Goal: Transaction & Acquisition: Purchase product/service

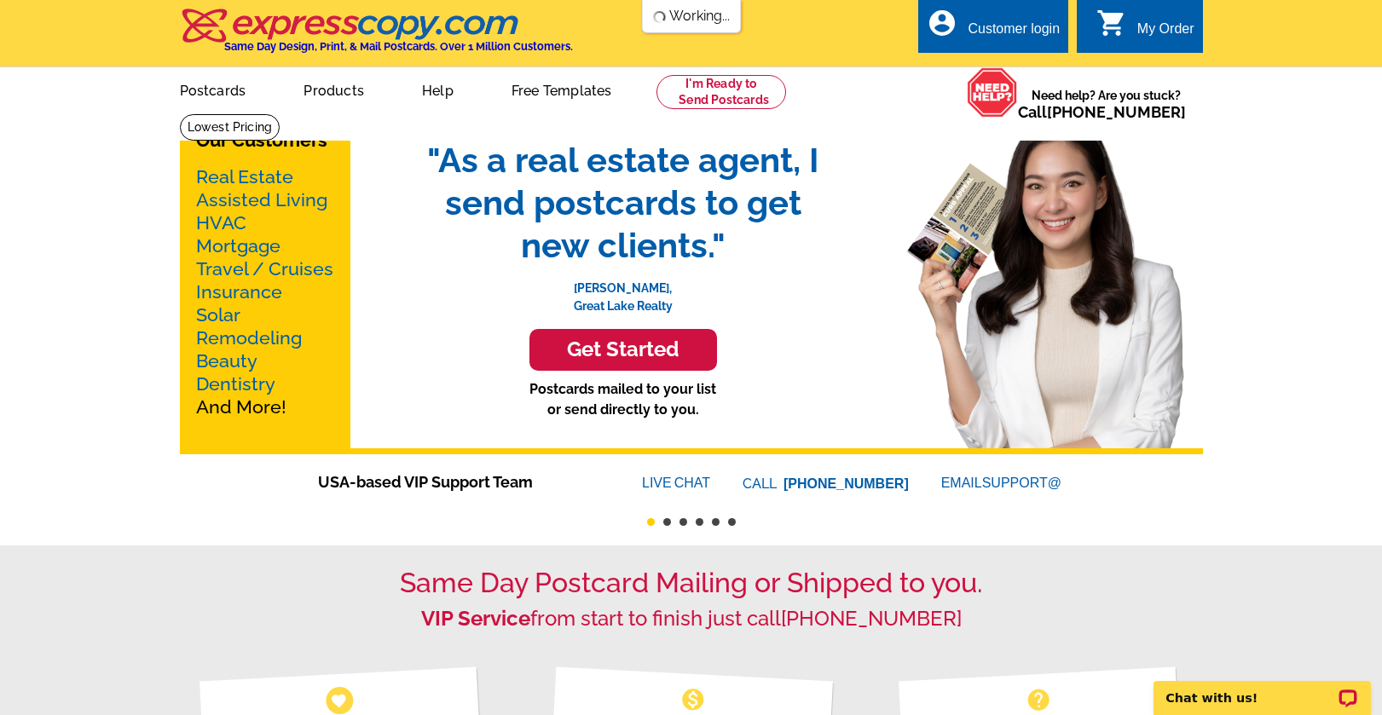
click at [242, 174] on link "Real Estate" at bounding box center [244, 176] width 97 height 21
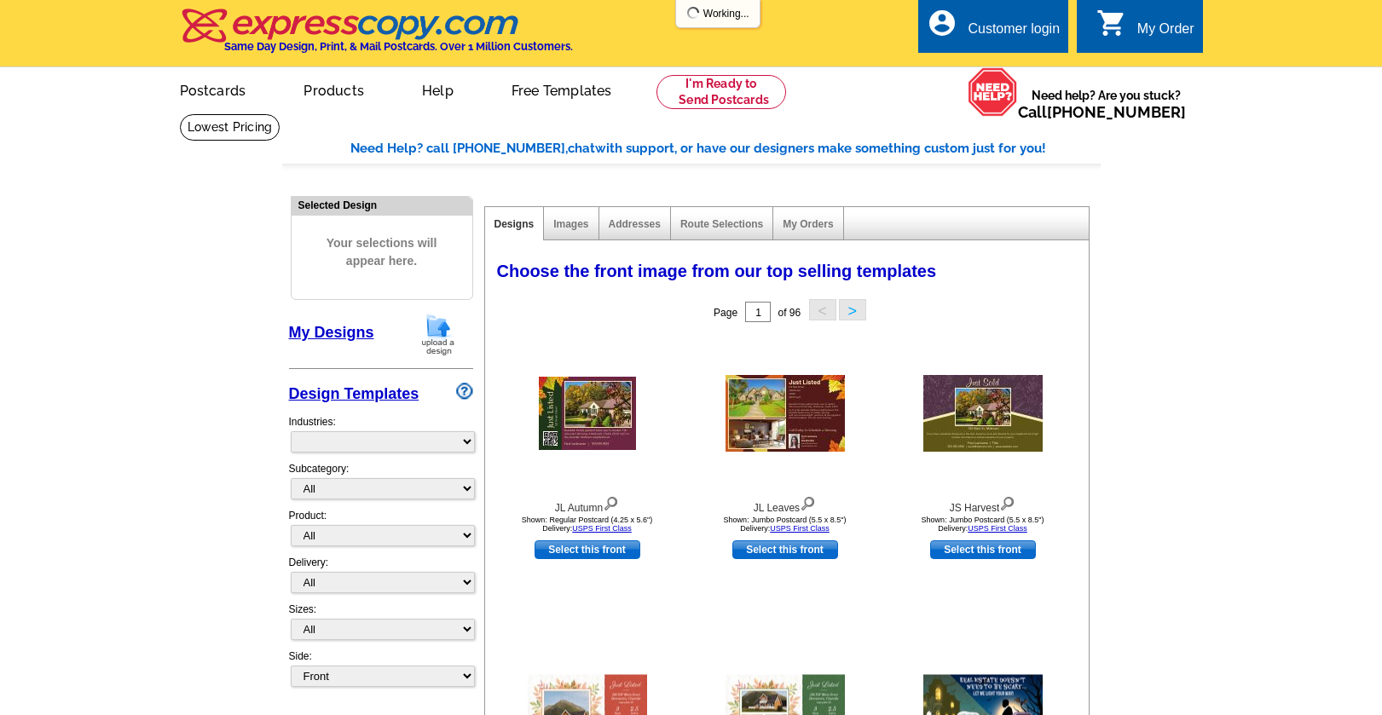
select select "785"
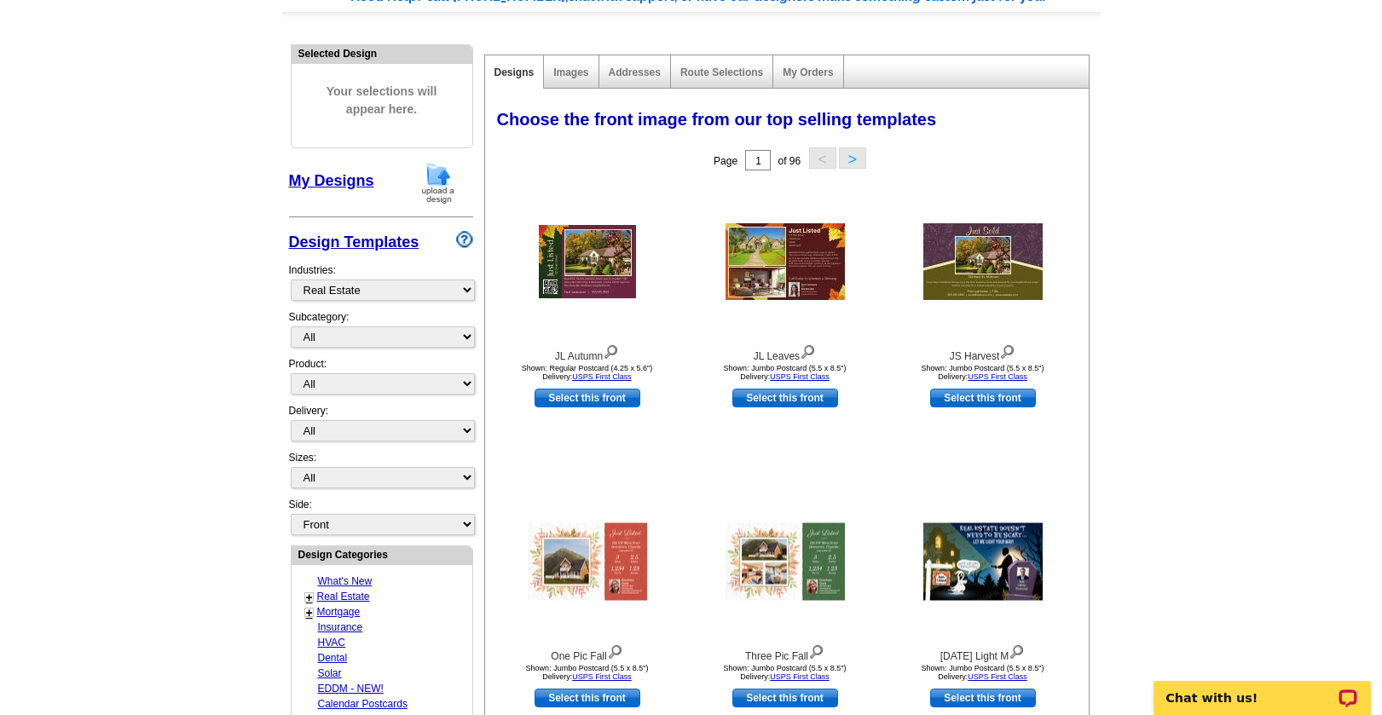
scroll to position [256, 0]
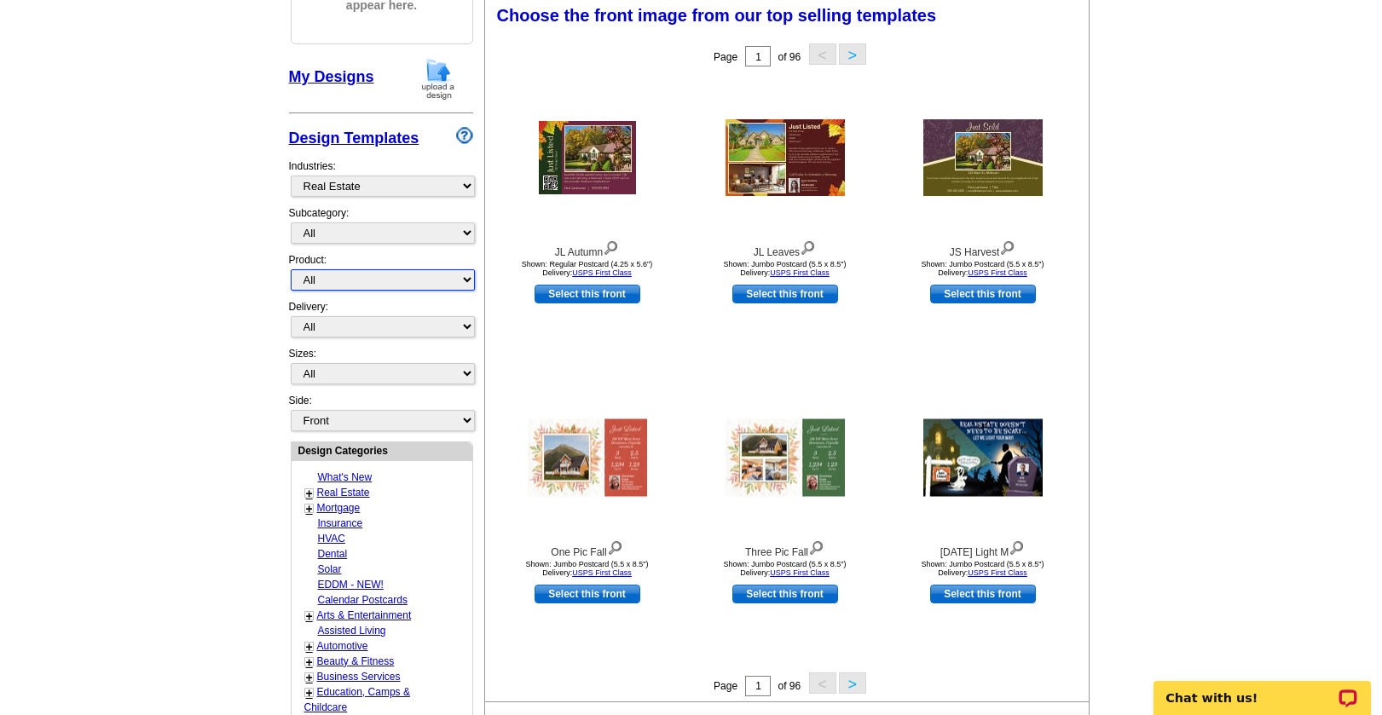
click at [317, 285] on select "All Postcards Letters and flyers Business Cards Door Hangers Greeting Cards" at bounding box center [383, 279] width 184 height 21
select select "2"
click at [291, 270] on select "All Postcards Letters and flyers Business Cards Door Hangers Greeting Cards" at bounding box center [383, 279] width 184 height 21
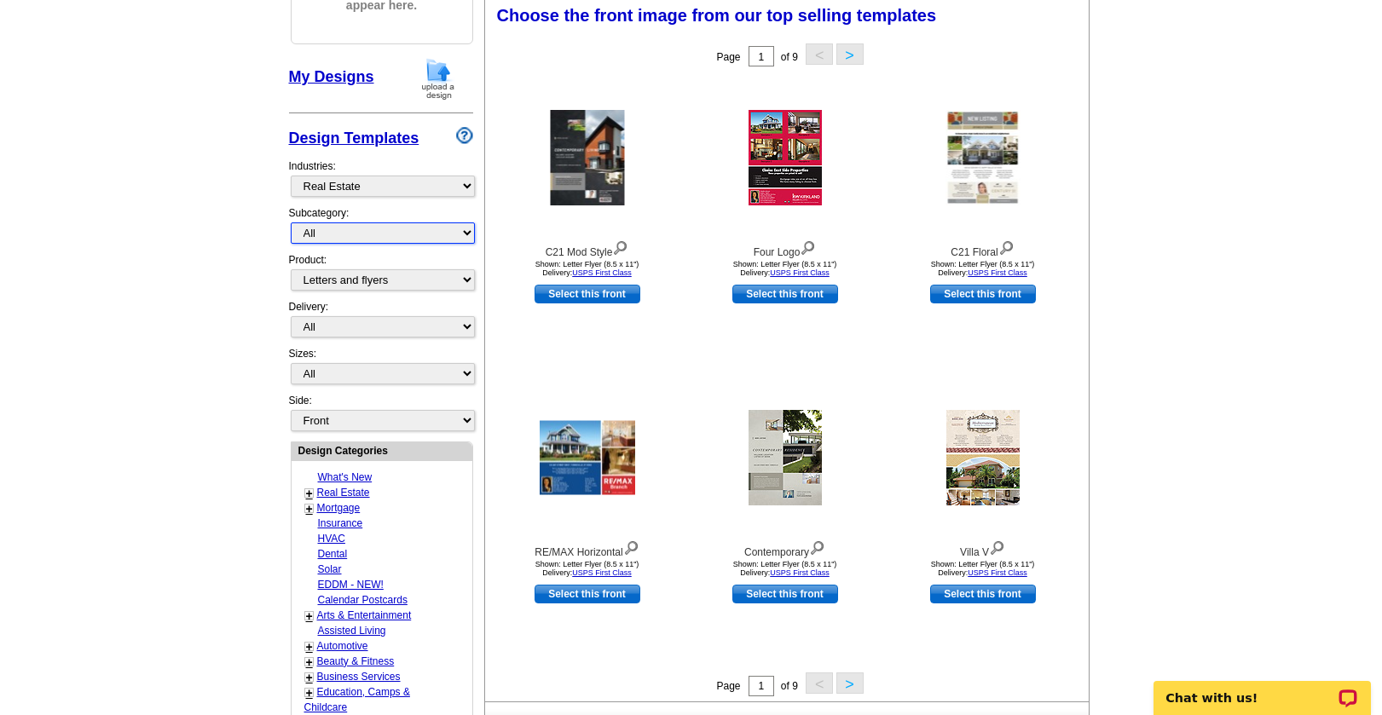
click at [342, 237] on select "All RE/MAX® Referrals [PERSON_NAME]® Berkshire Hathaway Home Services Century 2…" at bounding box center [383, 233] width 184 height 21
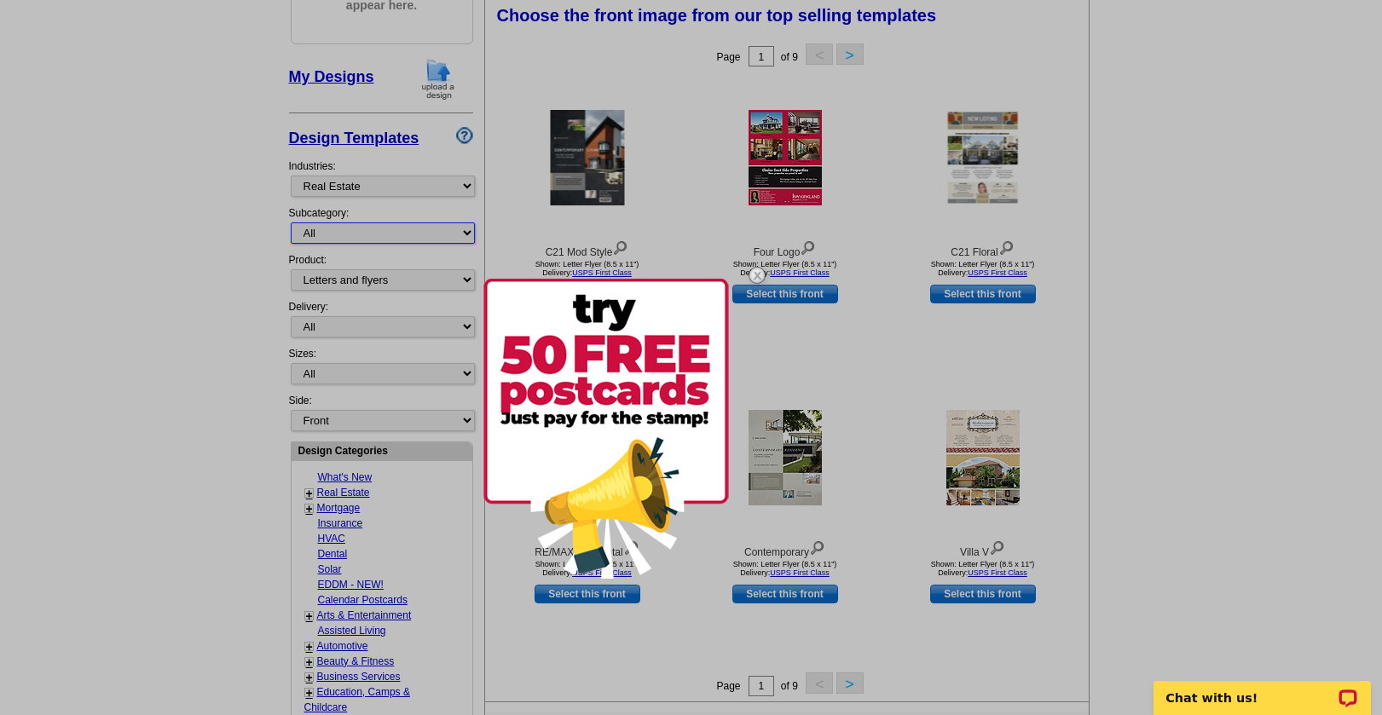
select select "807"
click at [291, 223] on select "All RE/MAX® Referrals [PERSON_NAME]® Berkshire Hathaway Home Services Century 2…" at bounding box center [383, 233] width 184 height 21
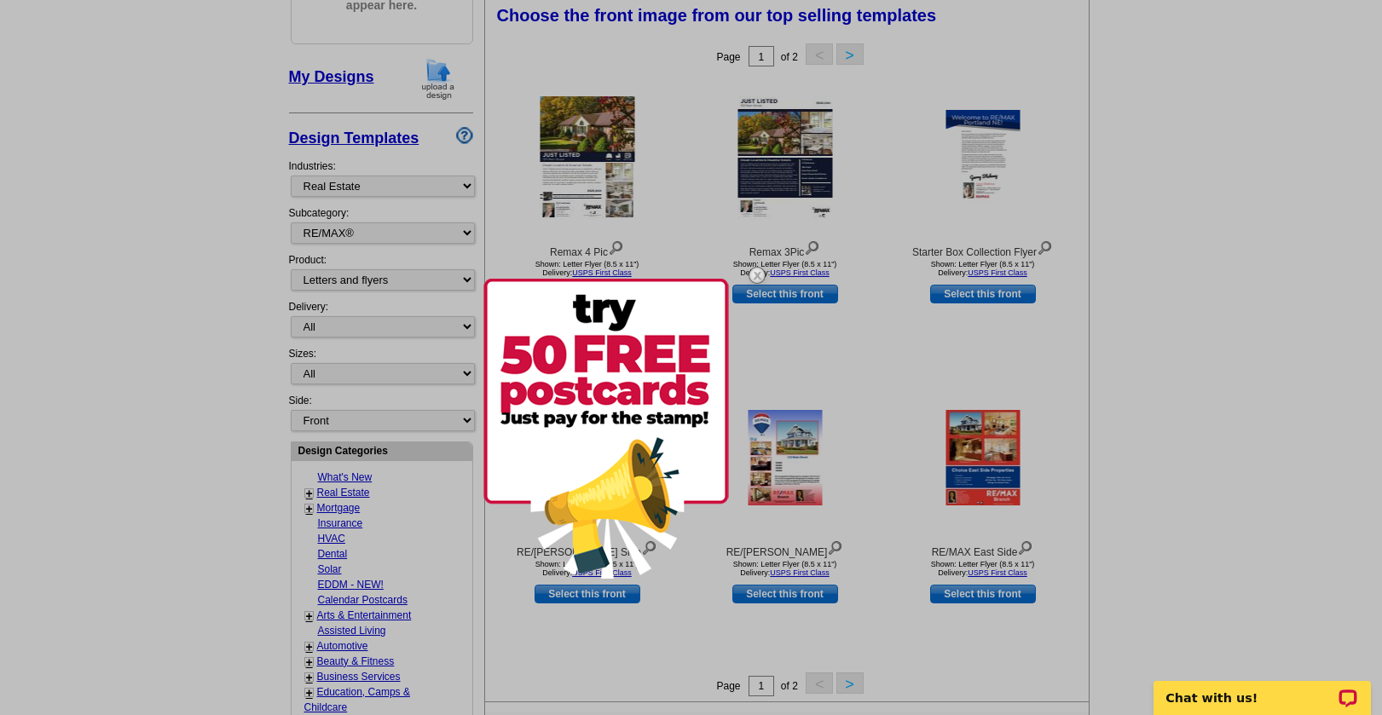
click at [198, 252] on div at bounding box center [691, 357] width 1382 height 715
click at [849, 358] on div at bounding box center [691, 357] width 1382 height 715
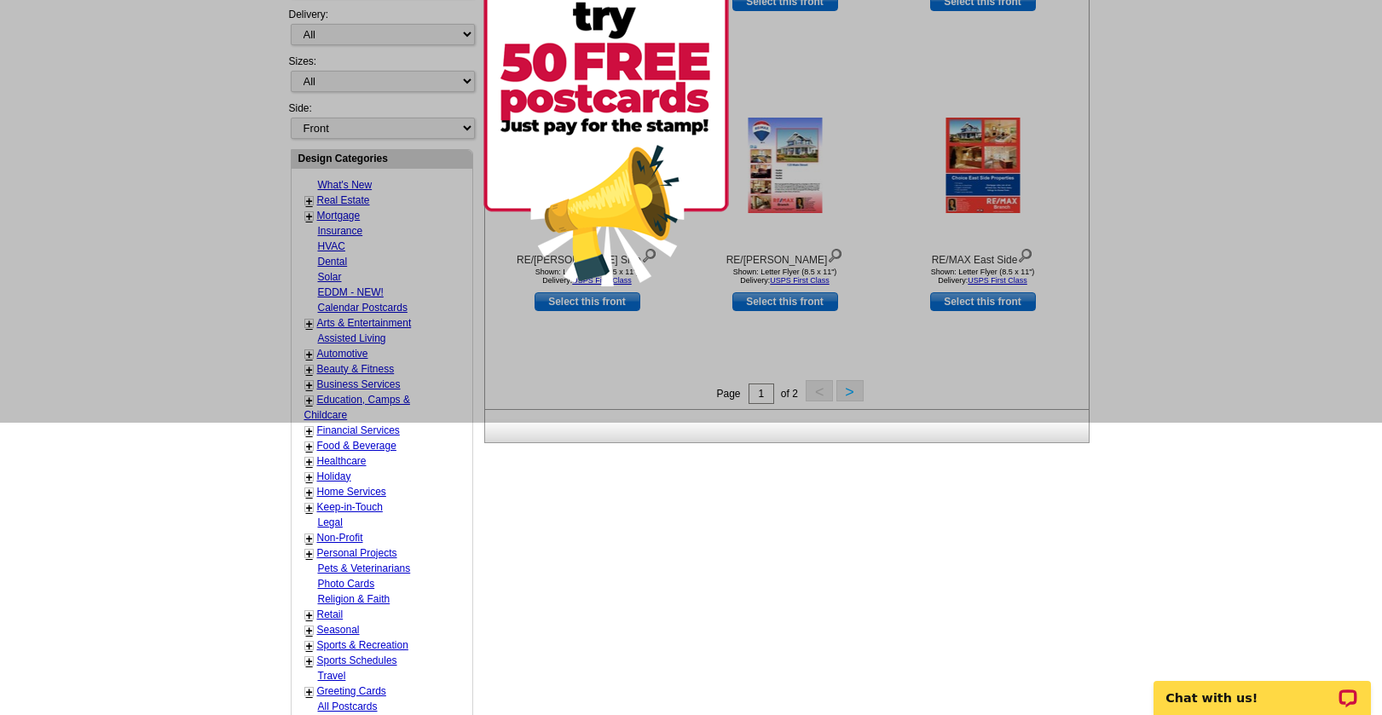
scroll to position [597, 0]
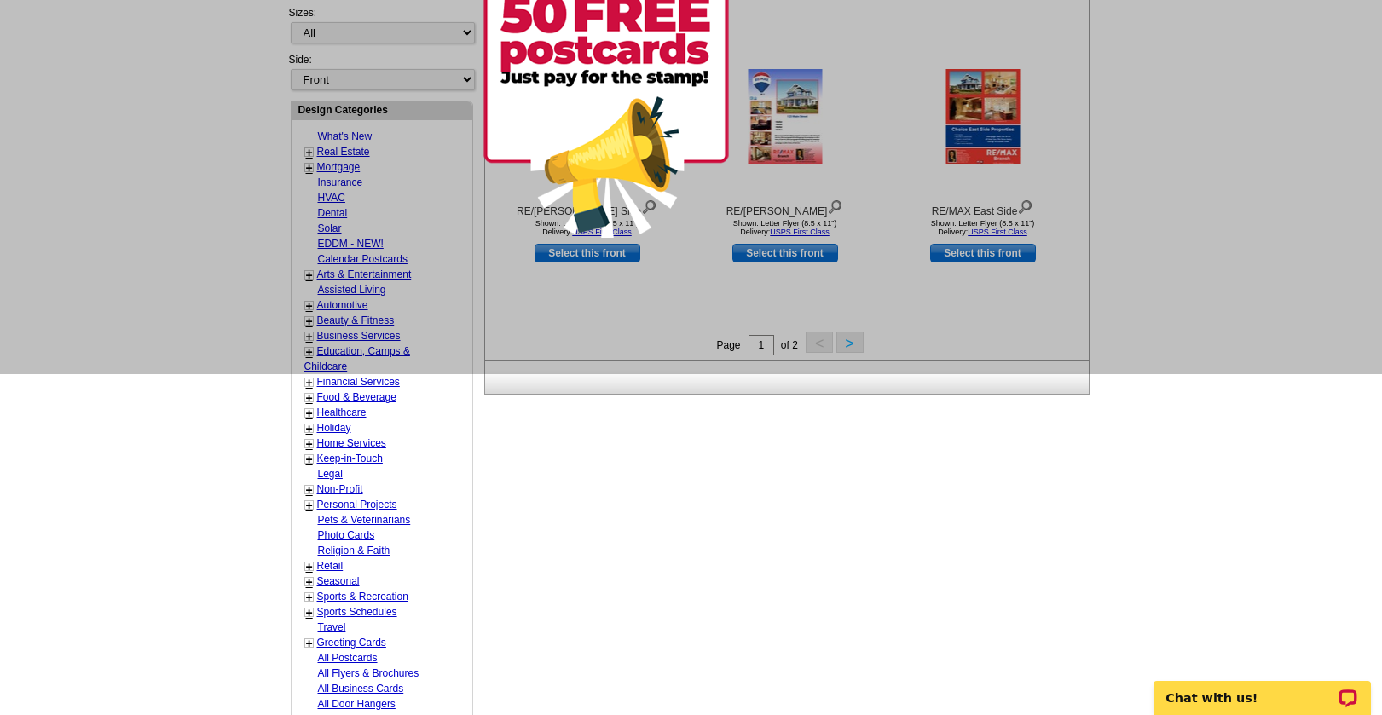
click at [967, 316] on div at bounding box center [691, 16] width 1382 height 715
click at [855, 343] on div at bounding box center [691, 16] width 1382 height 715
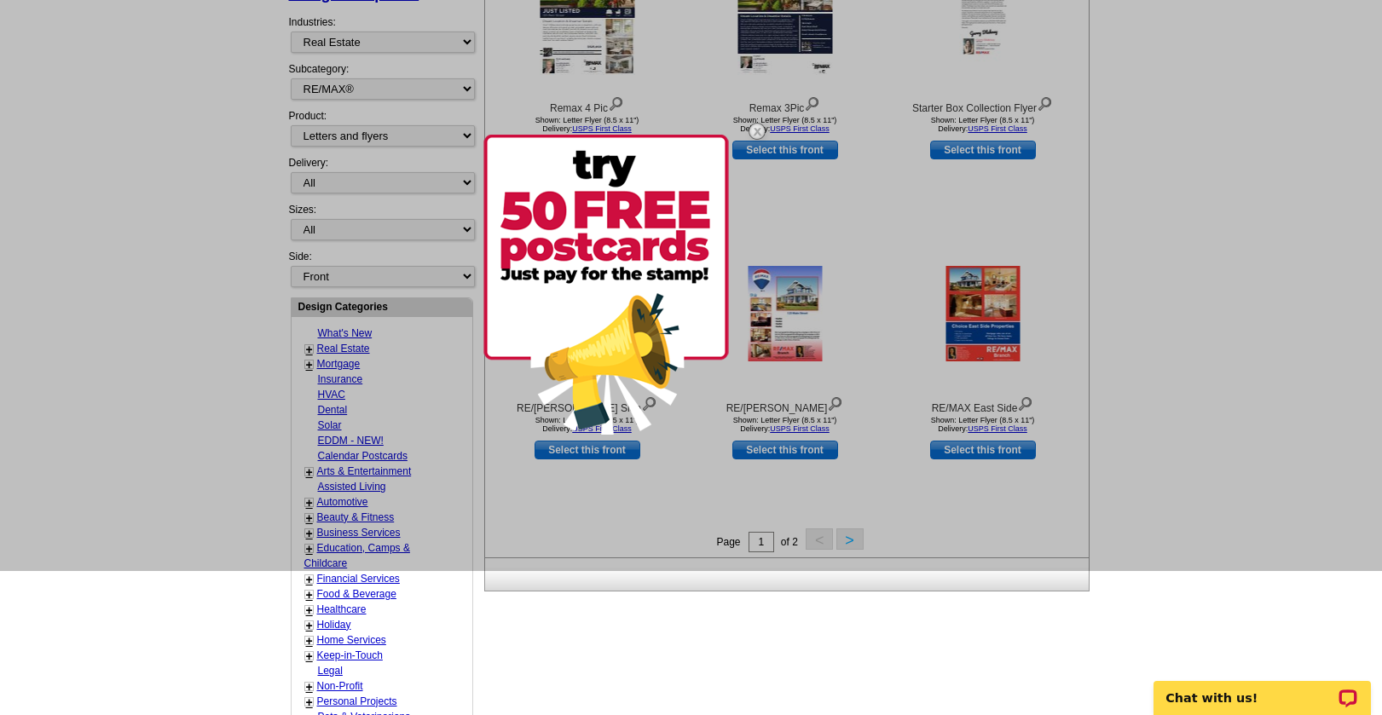
scroll to position [171, 0]
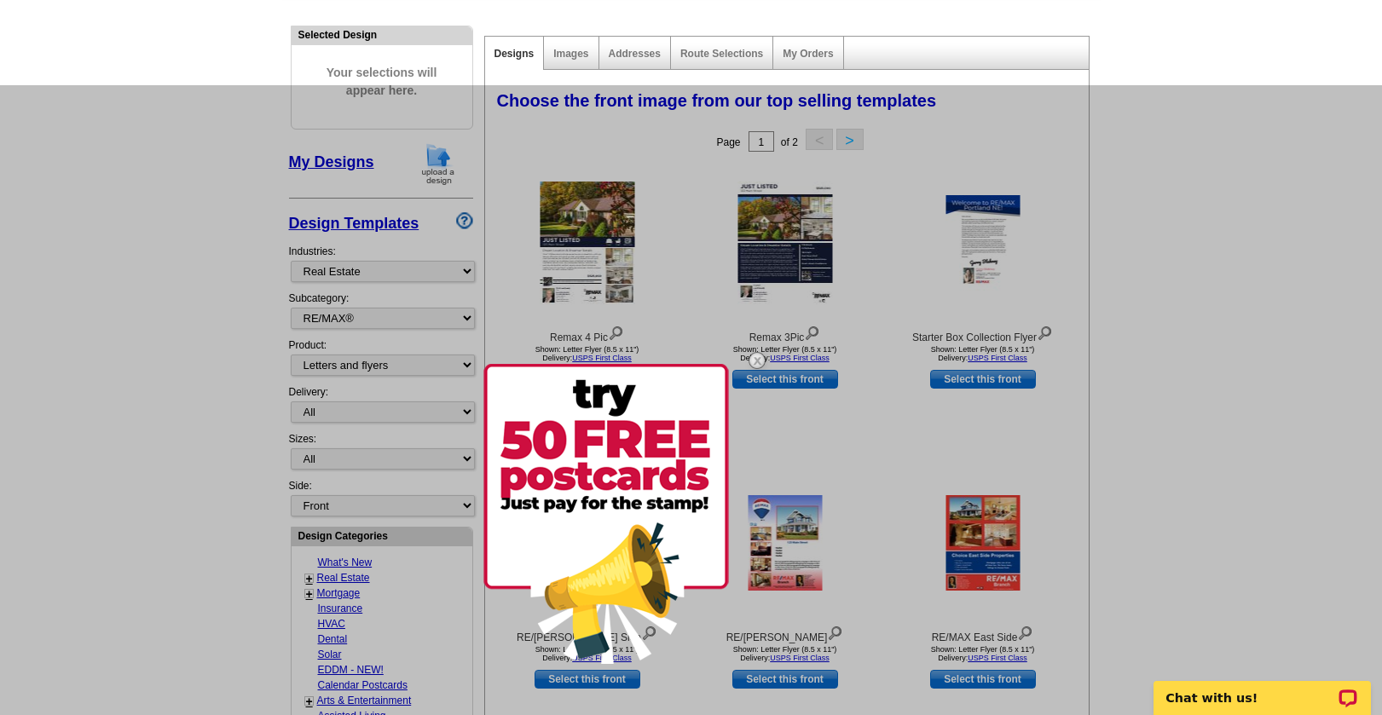
click at [568, 429] on img at bounding box center [607, 514] width 246 height 300
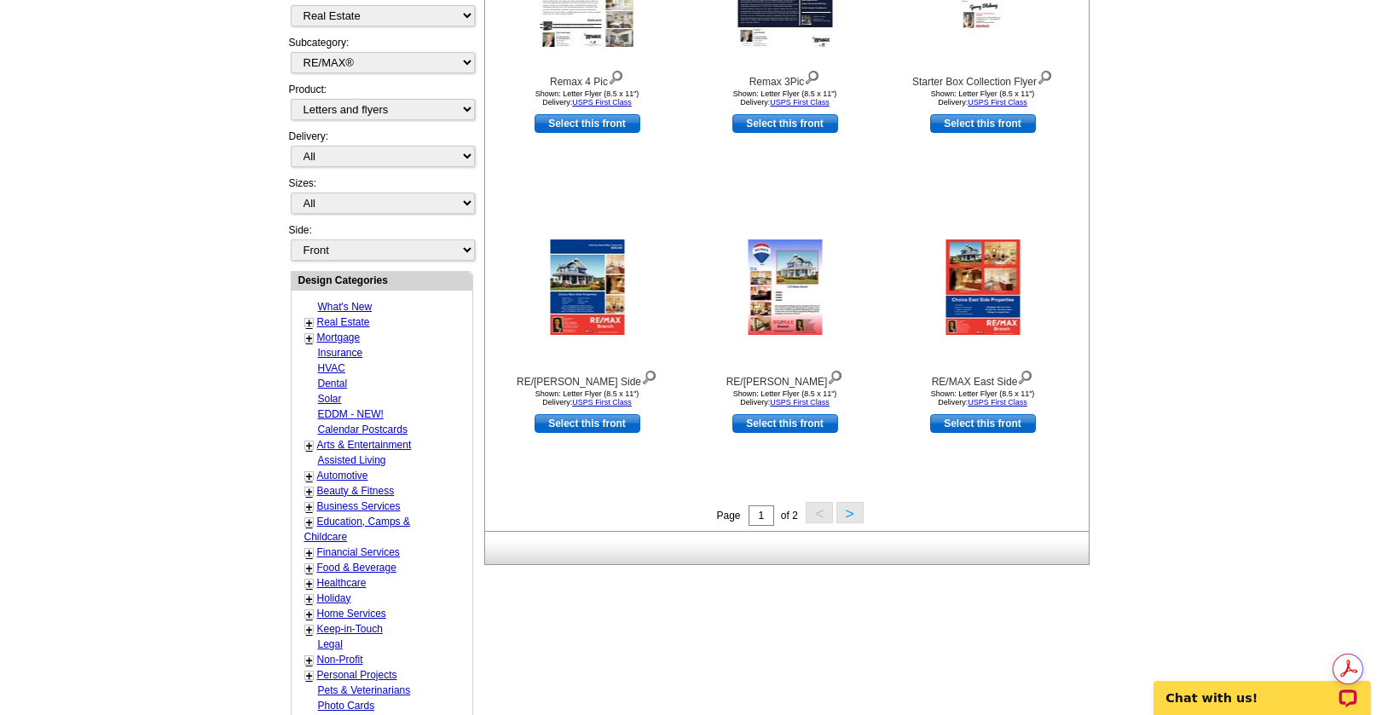
scroll to position [0, 0]
click at [848, 517] on button ">" at bounding box center [850, 512] width 27 height 21
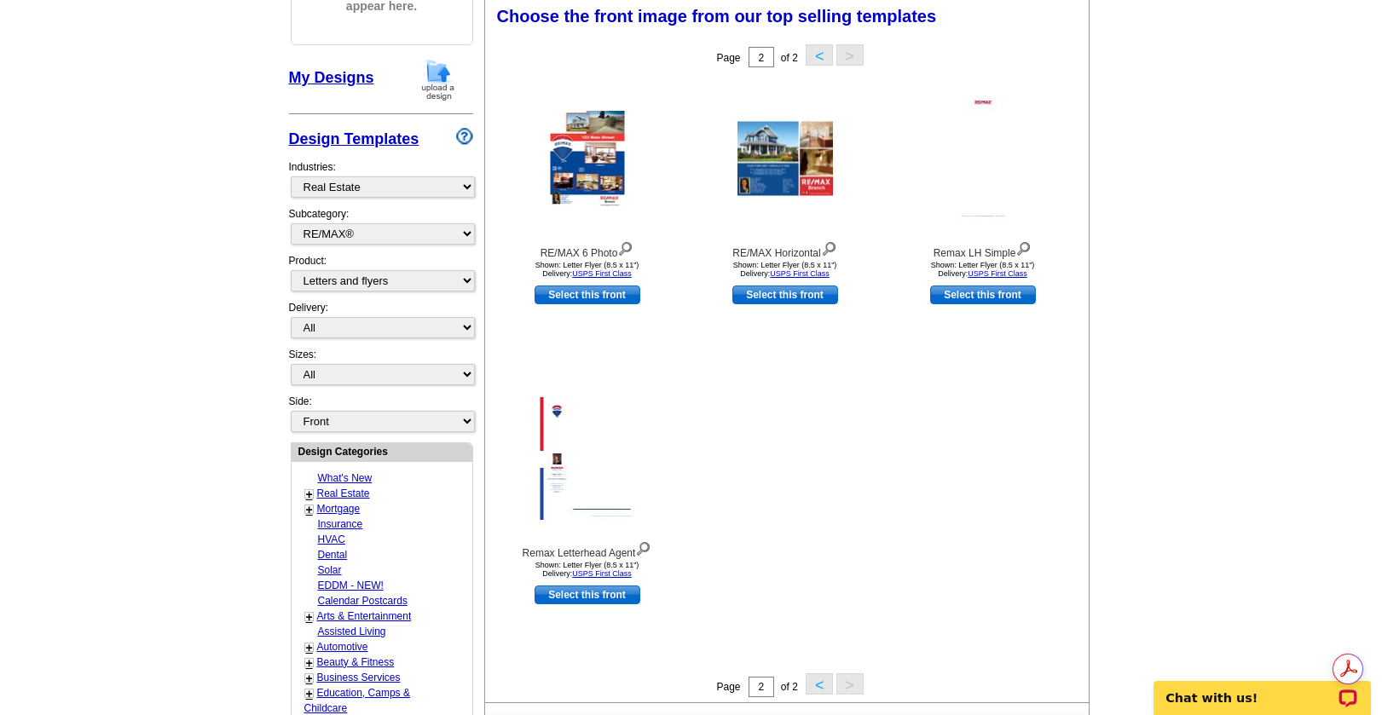
scroll to position [252, 0]
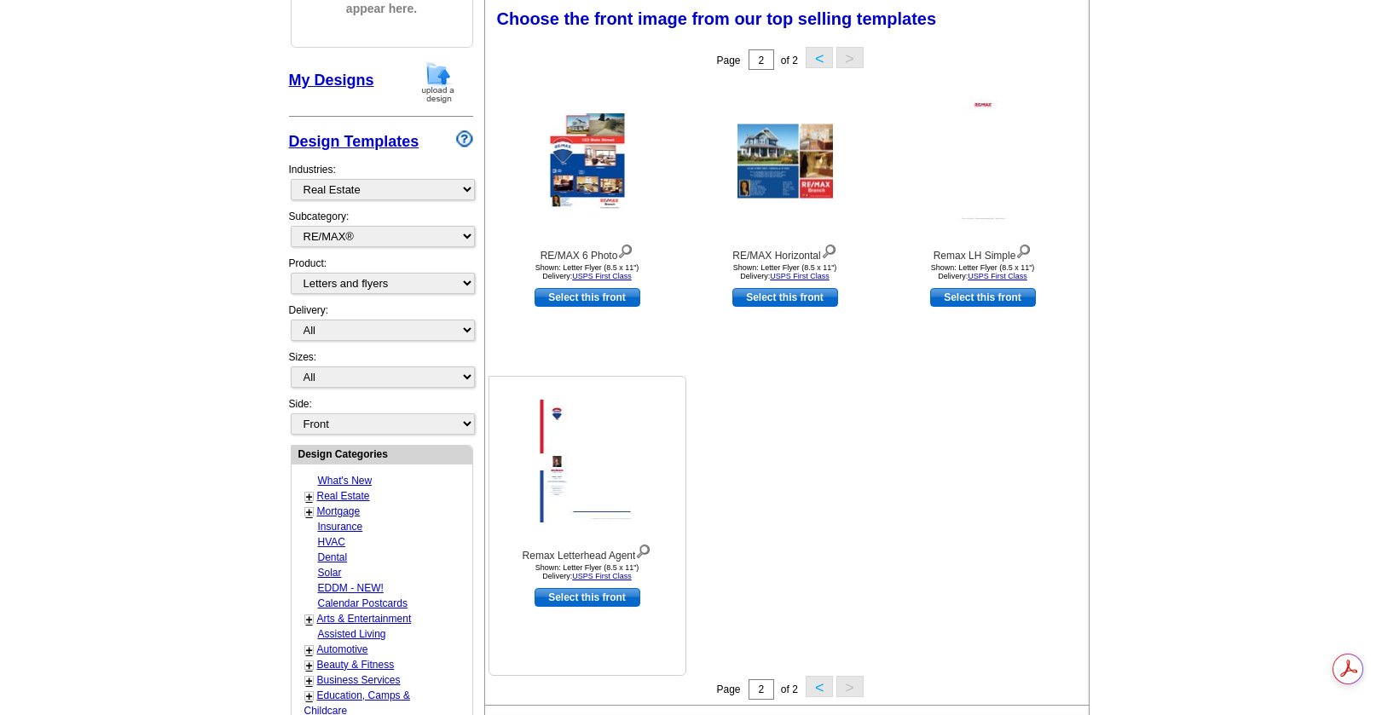
click at [596, 462] on img at bounding box center [587, 461] width 95 height 123
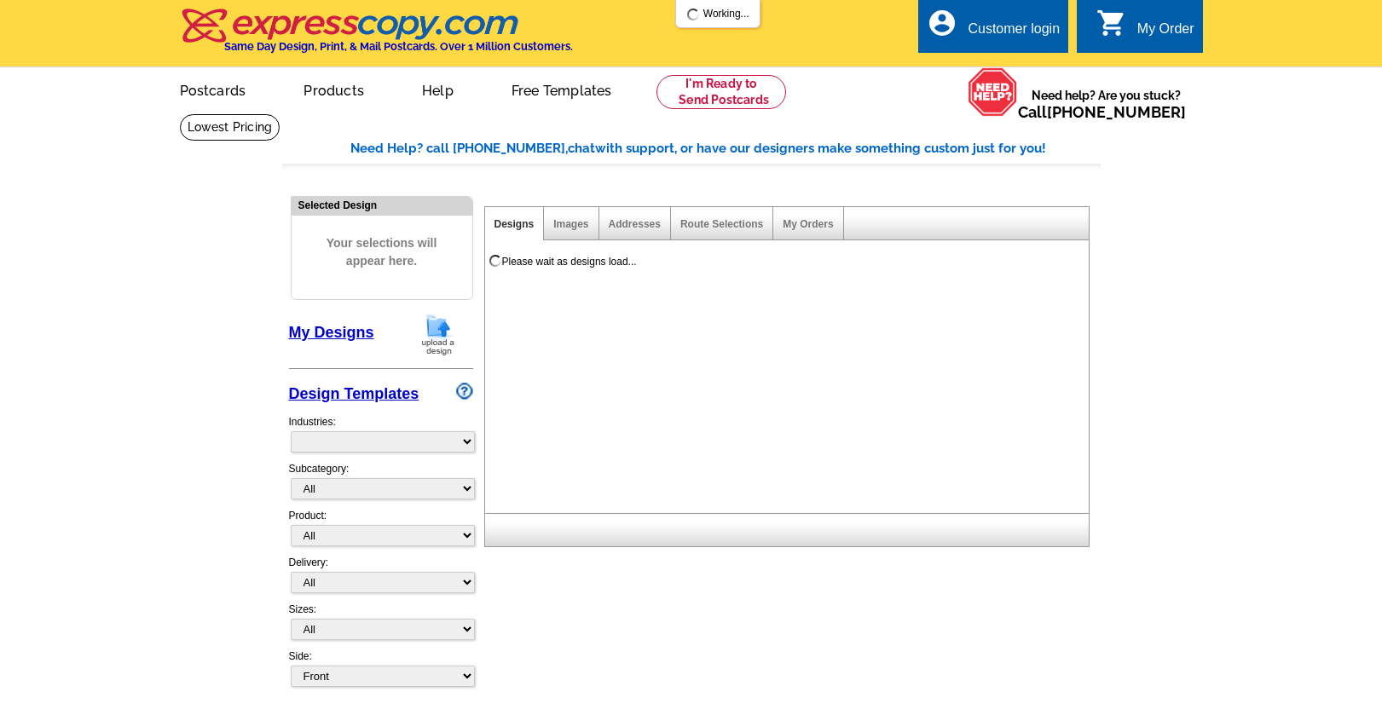
select select "831"
